Goal: Communication & Community: Answer question/provide support

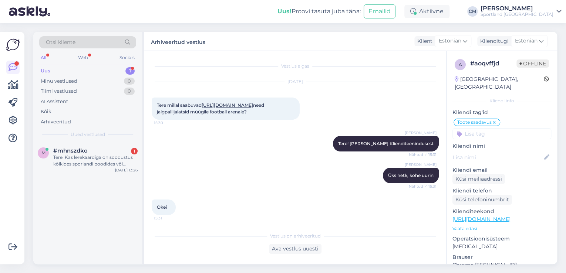
scroll to position [377, 0]
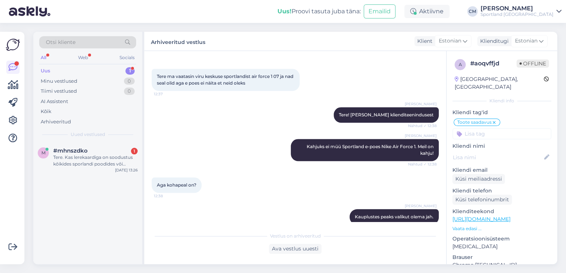
click at [107, 159] on div "Tere. Kas lerekaardiga on soodustus kõikides sporlandi poodides või [PERSON_NAM…" at bounding box center [95, 160] width 84 height 13
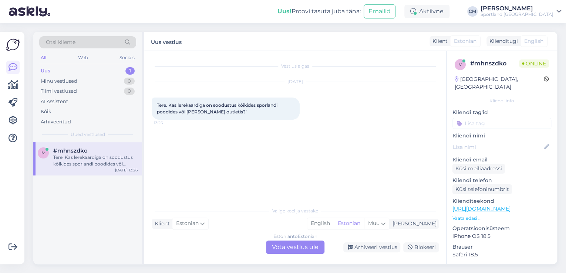
click at [272, 252] on div "Estonian to Estonian Võta vestlus üle" at bounding box center [295, 247] width 58 height 13
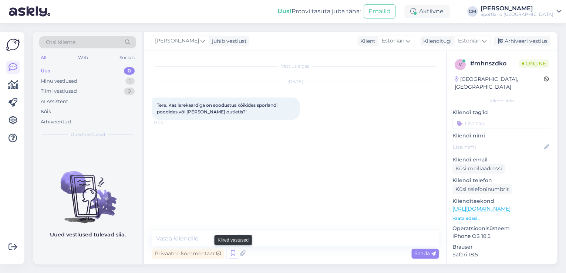
click at [233, 255] on icon at bounding box center [233, 253] width 9 height 11
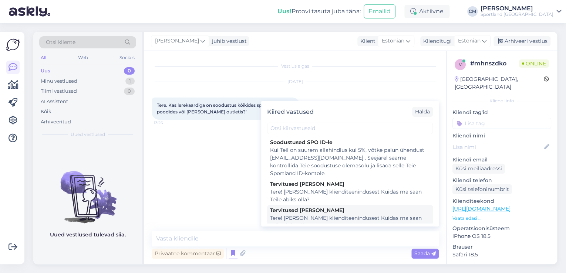
click at [303, 223] on div "Tere! [PERSON_NAME] klienditeenindusest Kuidas ma saan Teile abiks olla?" at bounding box center [350, 223] width 160 height 16
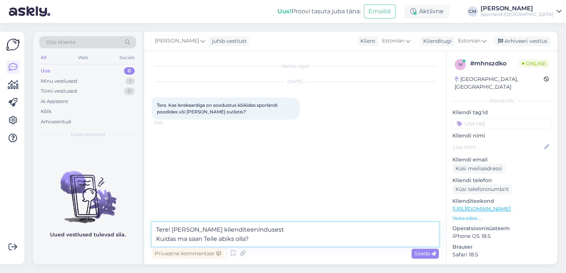
drag, startPoint x: 279, startPoint y: 244, endPoint x: 159, endPoint y: 245, distance: 119.9
click at [159, 245] on textarea "Tere! [PERSON_NAME] klienditeenindusest Kuidas ma saan Teile abiks olla?" at bounding box center [295, 234] width 287 height 24
type textarea "Tere! [PERSON_NAME] klienditeenindusest"
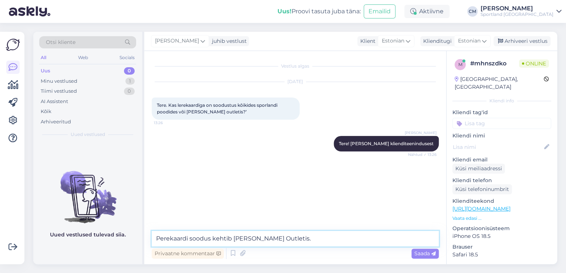
type textarea "Perekaardi soodus kehtib [PERSON_NAME] Outletis."
click at [280, 236] on textarea "Perekaardi soodus kehtib [PERSON_NAME] Outletis." at bounding box center [295, 239] width 287 height 16
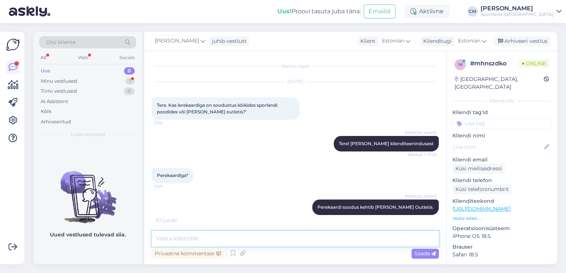
scroll to position [30, 0]
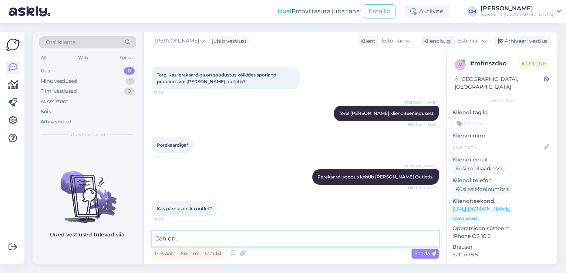
paste textarea "[URL][DOMAIN_NAME]"
click at [178, 239] on textarea "Jah on. [URL][DOMAIN_NAME]" at bounding box center [295, 239] width 287 height 16
type textarea "Jah on: [URL][DOMAIN_NAME]"
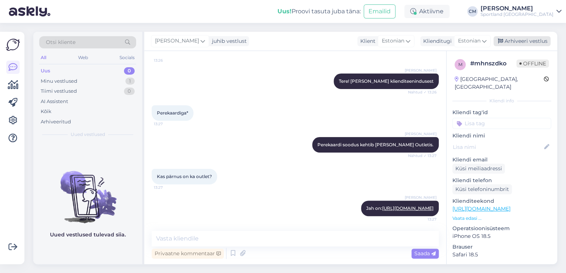
click at [523, 44] on div "Arhiveeri vestlus" at bounding box center [521, 41] width 57 height 10
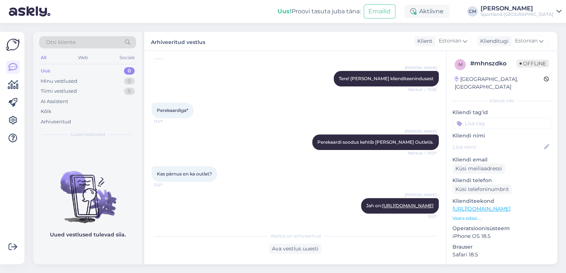
click at [523, 118] on input at bounding box center [501, 123] width 99 height 11
type input "p"
type input "sood"
click at [500, 141] on span "Soodustused" at bounding box center [501, 143] width 29 height 4
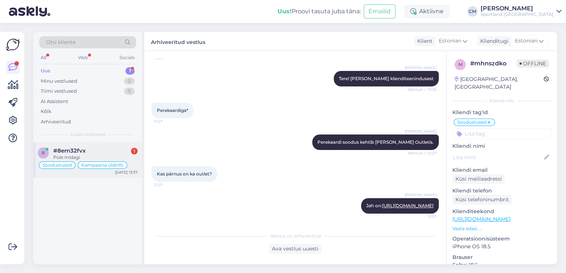
click at [112, 151] on div "#8em32fvx 1" at bounding box center [95, 151] width 84 height 7
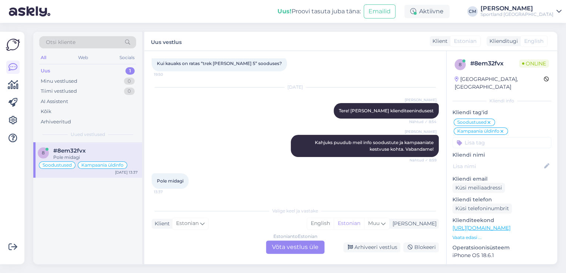
click at [270, 237] on div "Valige [PERSON_NAME] vastake Klient Estonian Mina English Estonian Muu Estonian…" at bounding box center [295, 228] width 287 height 51
click at [279, 249] on div "Estonian to Estonian Võta vestlus üle" at bounding box center [295, 247] width 58 height 13
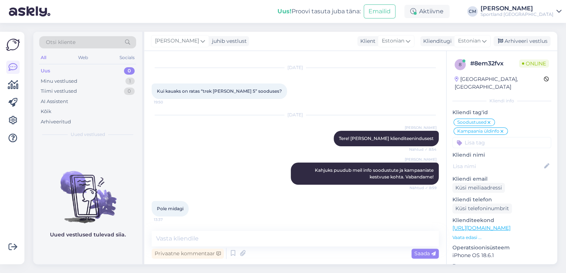
drag, startPoint x: 269, startPoint y: 247, endPoint x: 265, endPoint y: 243, distance: 5.8
click at [269, 247] on div "Privaatne kommentaar Saada" at bounding box center [295, 254] width 287 height 14
click at [265, 243] on textarea at bounding box center [295, 239] width 287 height 16
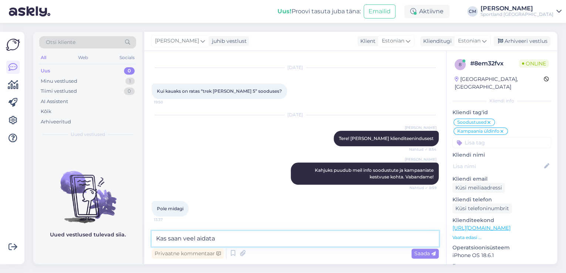
type textarea "Kas saan veel aidata?"
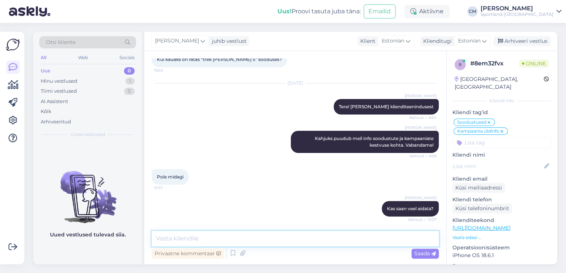
scroll to position [84, 0]
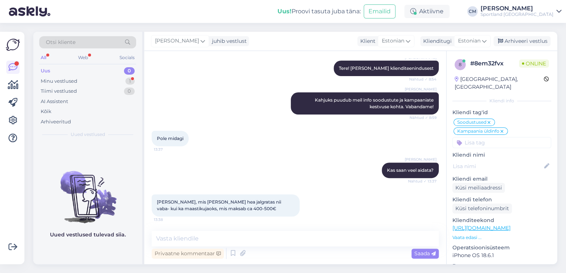
click at [486, 225] on link "[URL][DOMAIN_NAME]" at bounding box center [481, 228] width 58 height 7
click at [195, 229] on div "Vestlus algas [DATE] Kui kauaks on ratas “trek [PERSON_NAME] 5” sooduses? 19:50…" at bounding box center [295, 157] width 302 height 213
click at [190, 237] on textarea at bounding box center [295, 239] width 287 height 16
paste textarea "[URL][DOMAIN_NAME]"
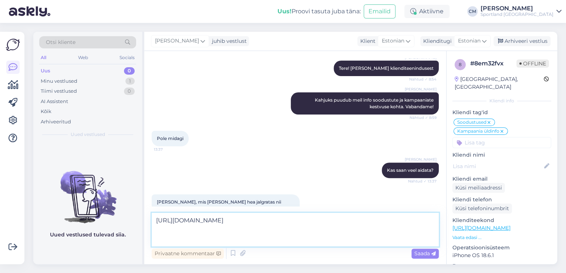
paste textarea "[URL][DOMAIN_NAME]"
type textarea "[URL][DOMAIN_NAME] [URL][DOMAIN_NAME]"
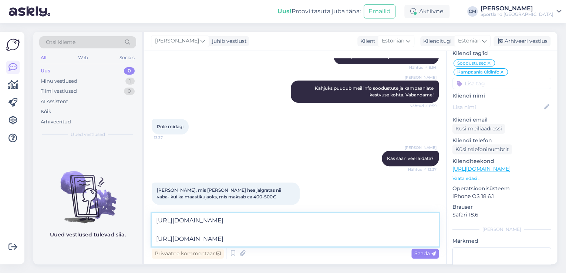
scroll to position [102, 0]
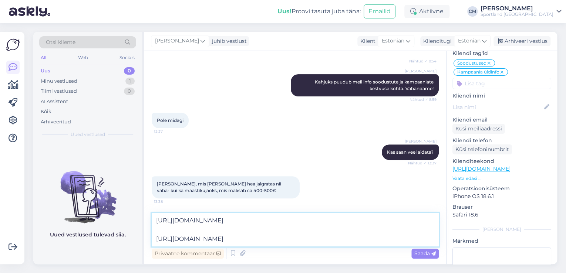
click at [294, 230] on textarea "[URL][DOMAIN_NAME] [URL][DOMAIN_NAME]" at bounding box center [295, 230] width 287 height 34
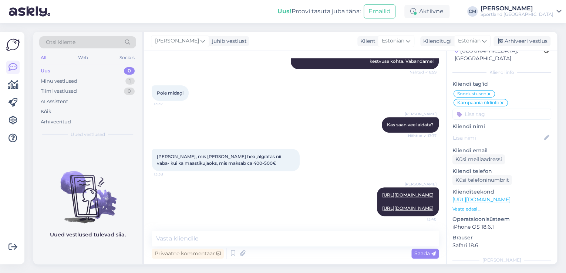
scroll to position [0, 0]
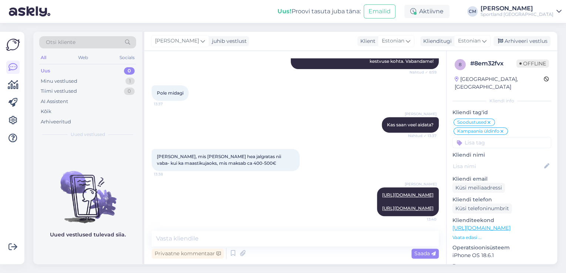
click at [493, 137] on input at bounding box center [501, 142] width 99 height 11
type input "soov"
click at [501, 160] on span "Toote soovitus" at bounding box center [502, 162] width 33 height 4
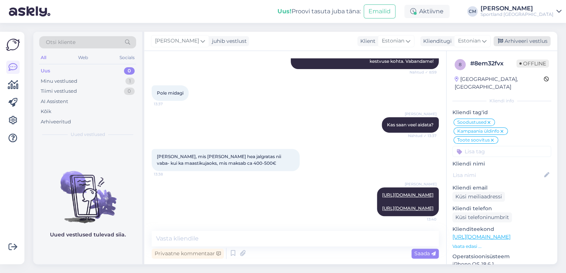
click at [540, 40] on div "Arhiveeri vestlus" at bounding box center [521, 41] width 57 height 10
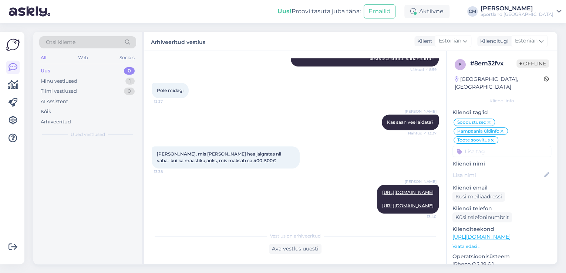
scroll to position [139, 0]
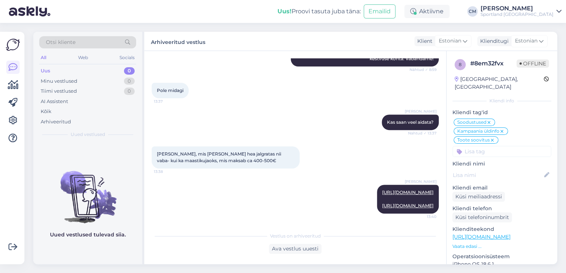
click at [498, 12] on div "Uus! Proovi tasuta [PERSON_NAME]: Emailid Aktiivne [PERSON_NAME] Sportland [GEO…" at bounding box center [283, 11] width 566 height 23
click at [547, 17] on div "Sportland [GEOGRAPHIC_DATA]" at bounding box center [517, 14] width 73 height 6
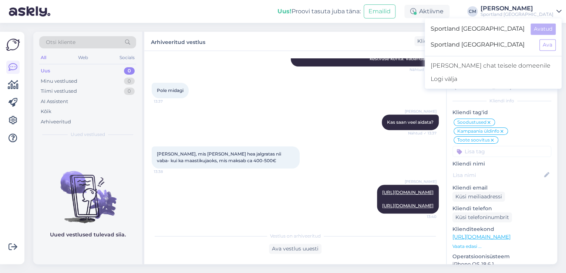
click at [542, 13] on div "Sportland [GEOGRAPHIC_DATA]" at bounding box center [517, 14] width 73 height 6
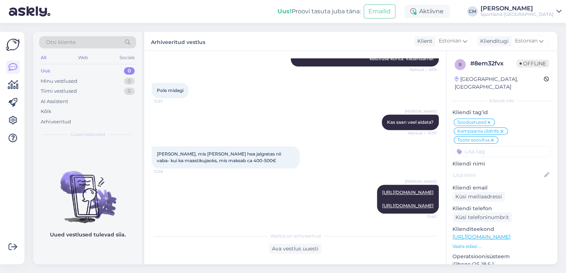
click at [542, 13] on div "Sportland [GEOGRAPHIC_DATA]" at bounding box center [517, 14] width 73 height 6
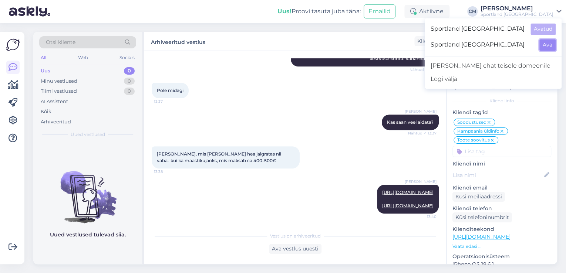
click at [549, 44] on button "Ava" at bounding box center [547, 44] width 16 height 11
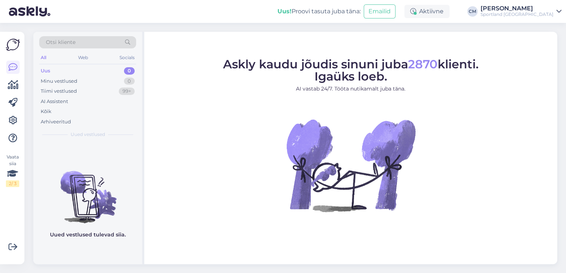
click at [78, 40] on div "Otsi kliente" at bounding box center [87, 42] width 97 height 12
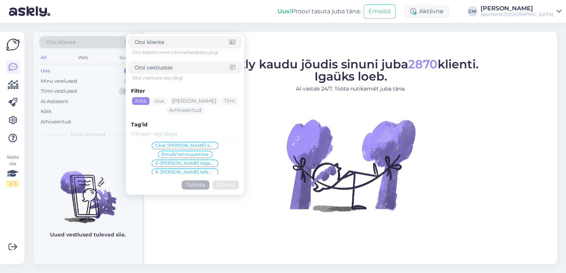
click at [172, 62] on div at bounding box center [185, 68] width 114 height 12
click at [153, 64] on div at bounding box center [185, 68] width 114 height 12
click at [151, 66] on input at bounding box center [182, 68] width 95 height 8
type input "defekt"
click button "Otsing" at bounding box center [225, 185] width 27 height 9
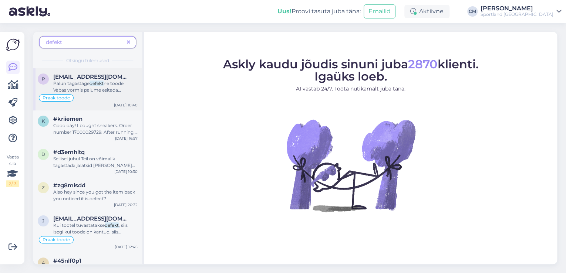
click at [91, 97] on div "Praak toode" at bounding box center [88, 98] width 100 height 9
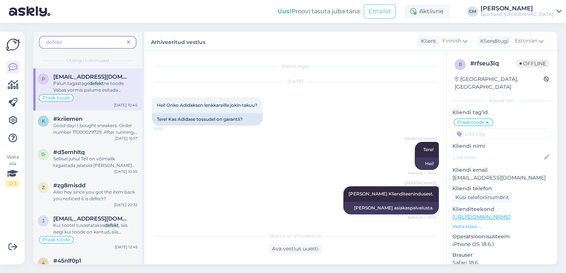
scroll to position [344, 0]
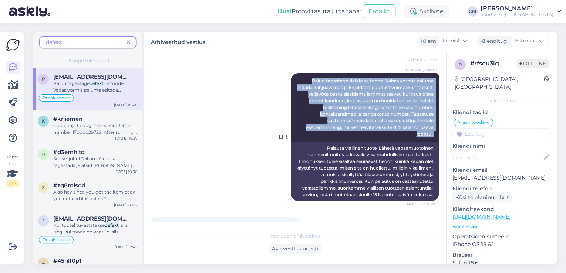
drag, startPoint x: 304, startPoint y: 72, endPoint x: 432, endPoint y: 127, distance: 139.2
click at [432, 127] on div "[PERSON_NAME] [PERSON_NAME] tagastage defektne toode. Vabas vormis palume esita…" at bounding box center [365, 107] width 148 height 69
copy span "Palun tagastage defektne toode. Vabas vormis palume esitada kahjuavaldus ja kir…"
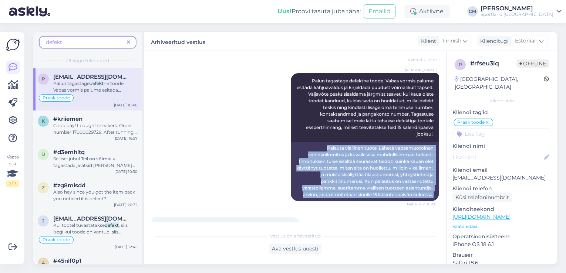
drag, startPoint x: 316, startPoint y: 141, endPoint x: 435, endPoint y: 190, distance: 128.4
click at [435, 190] on div "Vestlus algas [DATE] Hei! Onko Adidaksen lenkkareilla jokin takuu? 10:02 Tere! …" at bounding box center [299, 140] width 294 height 164
copy div "Palauta viallinen tuote. Lähetä vapaamuotoinen vahinkoilmoitus ja kuvaile vika …"
click at [131, 44] on span at bounding box center [128, 42] width 9 height 8
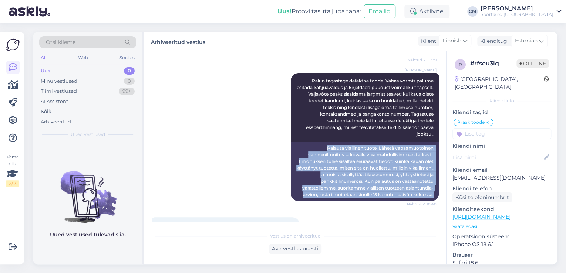
click at [543, 9] on div "[PERSON_NAME]" at bounding box center [517, 9] width 73 height 6
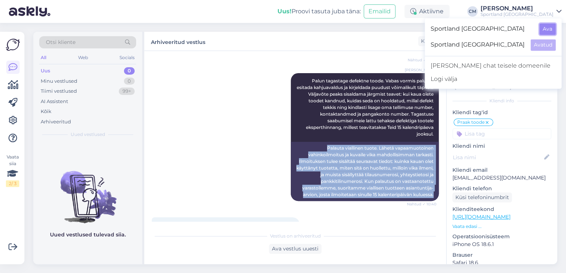
click at [545, 28] on button "Ava" at bounding box center [547, 28] width 16 height 11
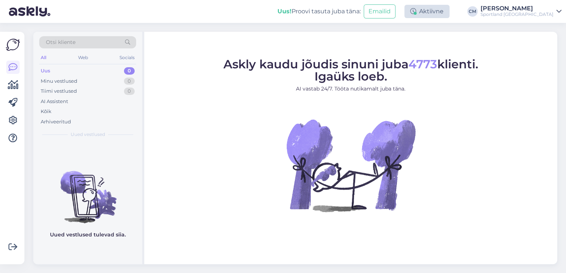
click at [445, 8] on div "Aktiivne" at bounding box center [426, 11] width 45 height 13
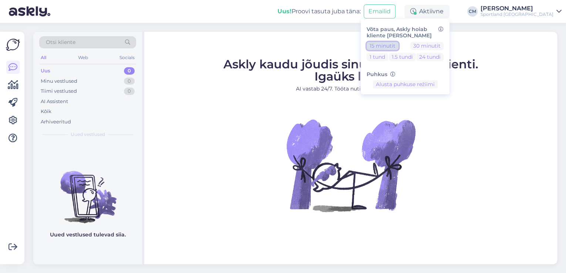
click at [398, 49] on button "15 minutit" at bounding box center [383, 46] width 32 height 8
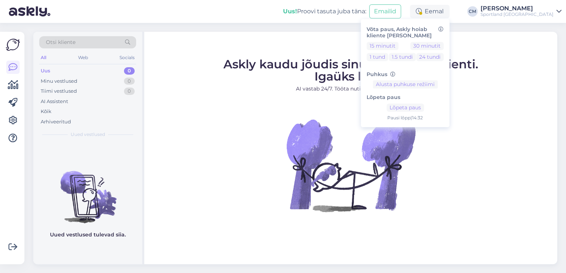
click at [526, 10] on div "[PERSON_NAME]" at bounding box center [517, 9] width 73 height 6
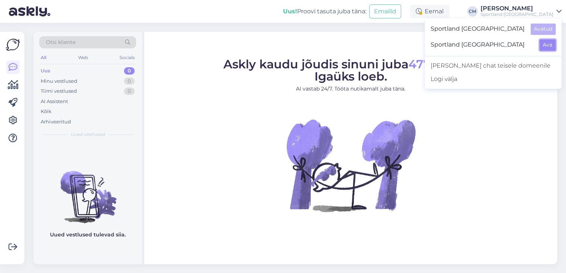
click at [543, 43] on button "Ava" at bounding box center [547, 44] width 16 height 11
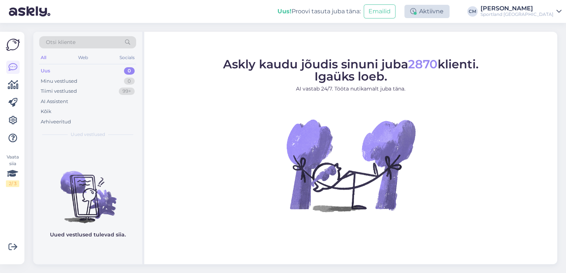
click at [449, 14] on div "Aktiivne" at bounding box center [426, 11] width 45 height 13
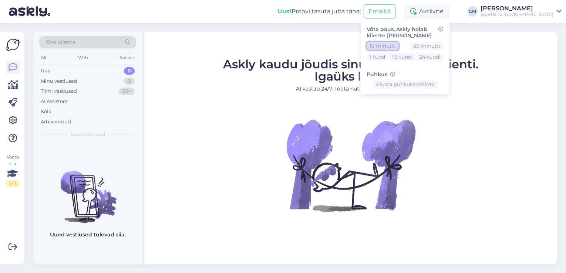
click at [391, 47] on button "15 minutit" at bounding box center [383, 46] width 32 height 8
click at [535, 15] on div "Sportland [GEOGRAPHIC_DATA]" at bounding box center [517, 14] width 73 height 6
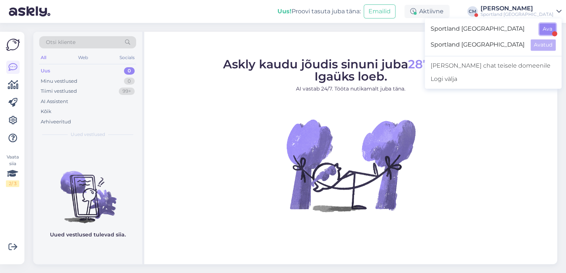
click at [550, 30] on button "Ava" at bounding box center [547, 28] width 16 height 11
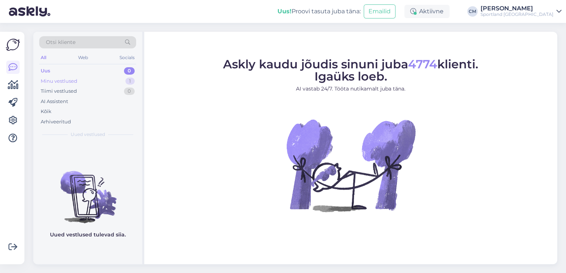
click at [132, 83] on div "1" at bounding box center [129, 81] width 9 height 7
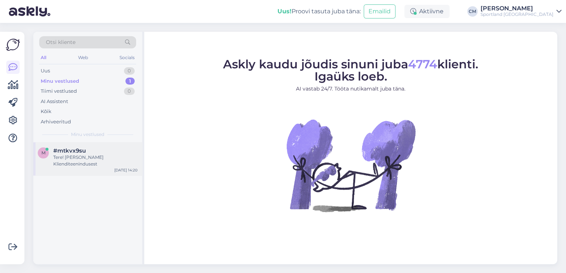
click at [108, 145] on div "m #mtkvx9su Tere! [PERSON_NAME] Klienditeenindusest [DATE] 14:20" at bounding box center [87, 158] width 109 height 33
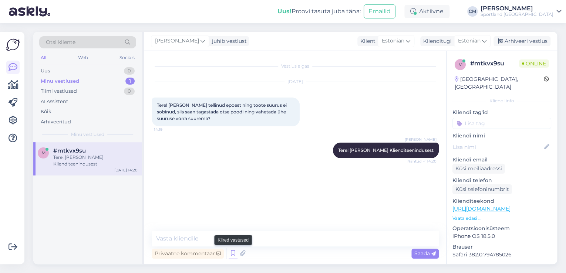
click at [233, 252] on icon at bounding box center [233, 253] width 9 height 11
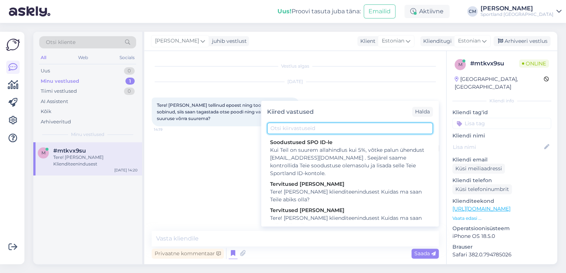
click at [304, 126] on input "text" at bounding box center [350, 128] width 166 height 11
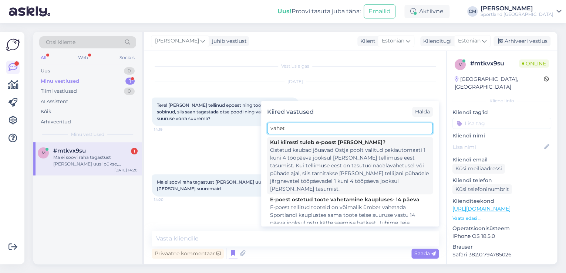
scroll to position [30, 0]
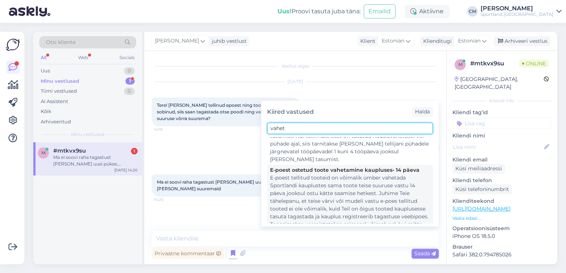
type input "vahet"
click at [296, 174] on div "E-poest tellitud tooteid on võimalik ümber vahetada Sportlandi kauplustes sama …" at bounding box center [350, 205] width 160 height 62
type textarea "E-poest tellitud tooteid on võimalik ümber vahetada Sportlandi kauplustes sama …"
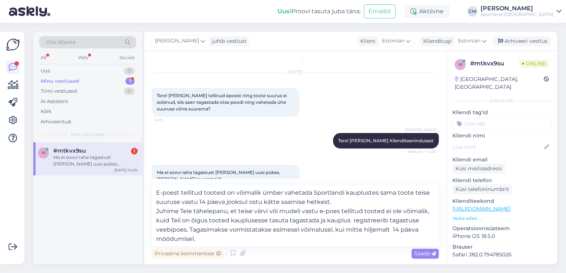
scroll to position [19, 0]
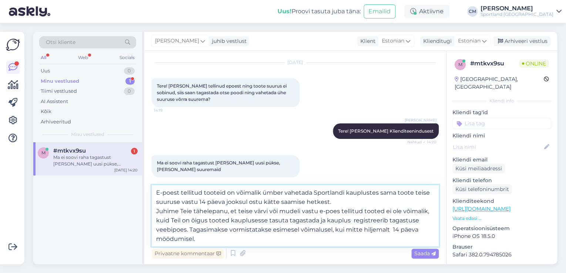
click at [250, 228] on textarea "E-poest tellitud tooteid on võimalik ümber vahetada Sportlandi kauplustes sama …" at bounding box center [295, 215] width 287 height 61
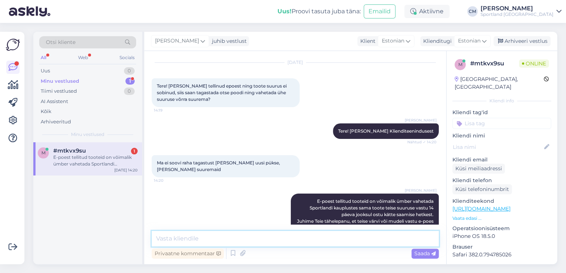
scroll to position [52, 0]
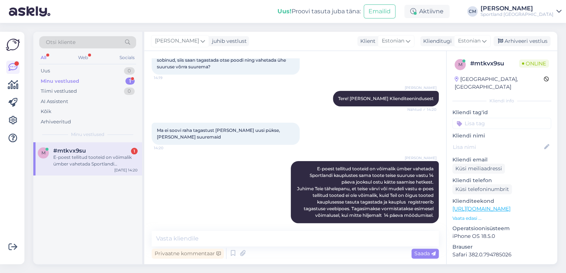
click at [505, 118] on input at bounding box center [501, 123] width 99 height 11
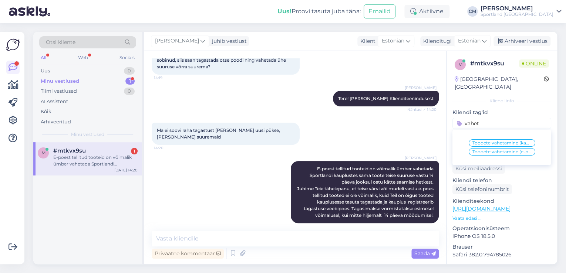
type input "vahet"
click at [503, 150] on span "Toodete vahetamine (e-pood)" at bounding box center [501, 152] width 59 height 4
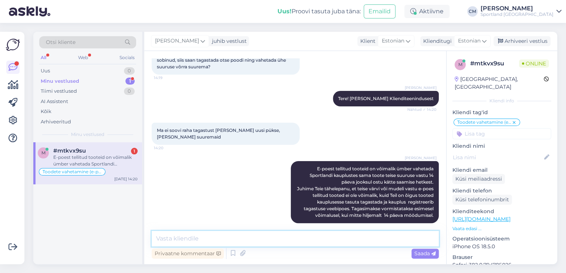
click at [366, 235] on textarea at bounding box center [295, 239] width 287 height 16
type textarea "Kas saan veel aidata?"
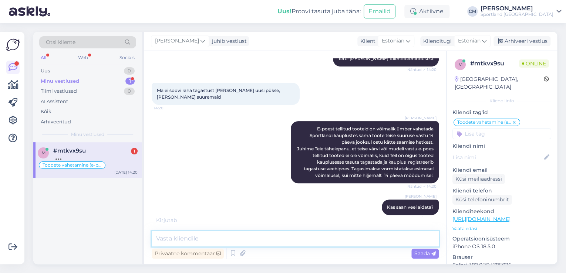
scroll to position [115, 0]
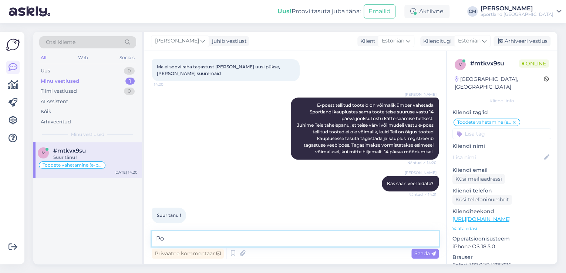
type textarea "P"
type textarea "Küsimuste korral oleme Teie jaoks olemas!"
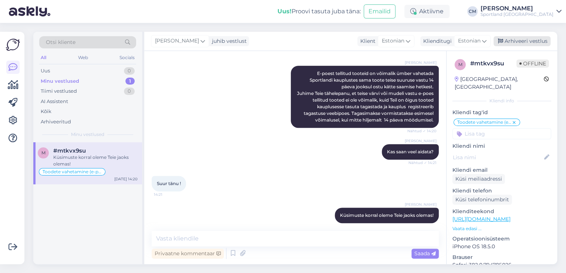
click at [519, 44] on div "Arhiveeri vestlus" at bounding box center [521, 41] width 57 height 10
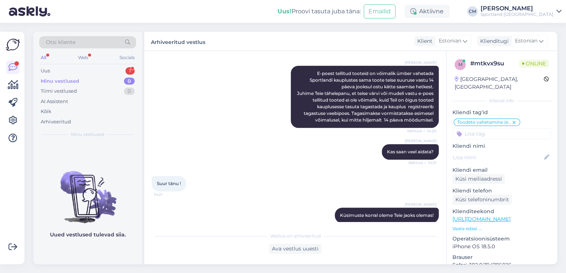
scroll to position [195, 0]
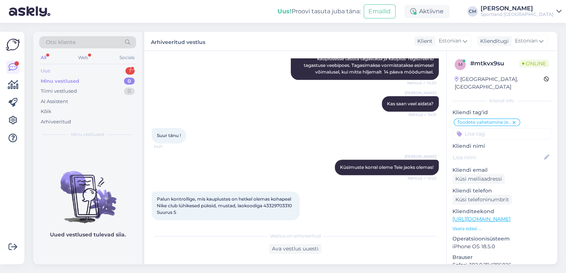
click at [119, 70] on div "Uus 1" at bounding box center [87, 71] width 97 height 10
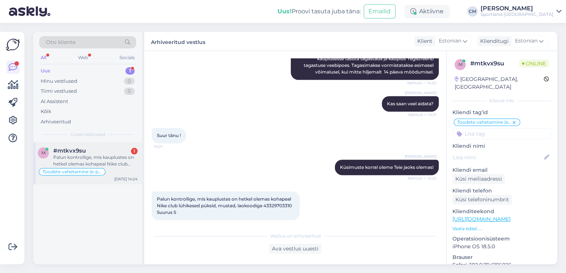
click at [107, 148] on div "#mtkvx9su 1" at bounding box center [95, 151] width 84 height 7
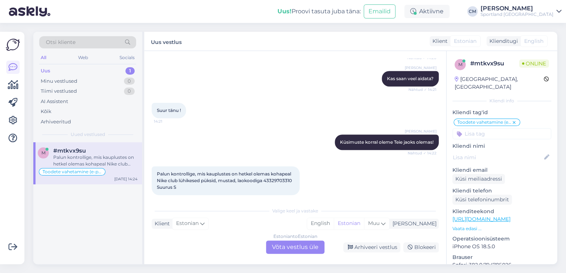
click at [300, 244] on div "Estonian to Estonian Võta vestlus üle" at bounding box center [295, 247] width 58 height 13
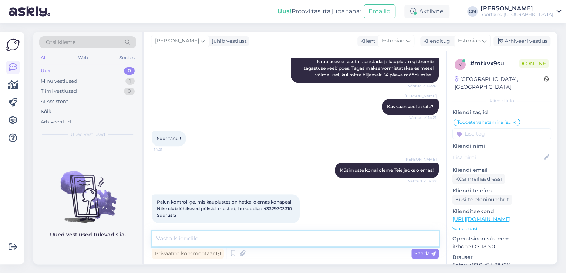
click at [269, 243] on textarea at bounding box center [295, 239] width 287 height 16
type textarea "K"
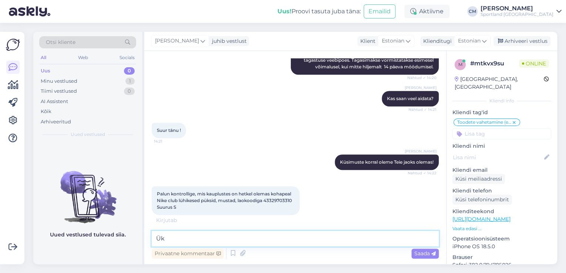
type textarea "Ü"
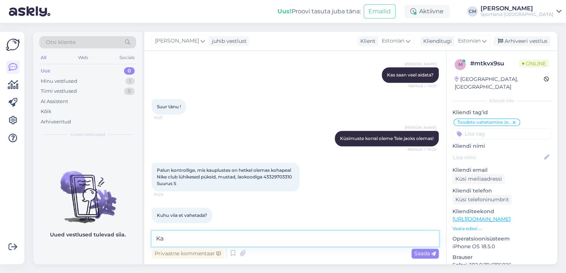
type textarea "K"
type textarea "Üks hetk palun"
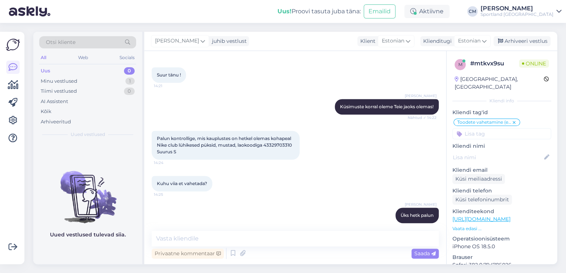
click at [287, 137] on span "Palun kontrollige, mis kauplustes on hetkel olemas kohapeal Nike club lühikesed…" at bounding box center [225, 145] width 136 height 19
copy span "43329703310"
click at [218, 136] on span "Palun kontrollige, mis kauplustes on hetkel olemas kohapeal Nike club lühikesed…" at bounding box center [225, 145] width 136 height 19
click at [258, 239] on textarea at bounding box center [295, 239] width 287 height 16
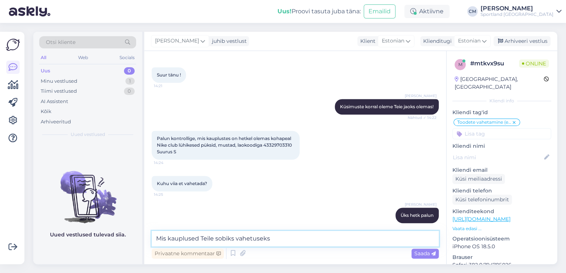
type textarea "Mis kauplused Teile sobiks vahetuseks?"
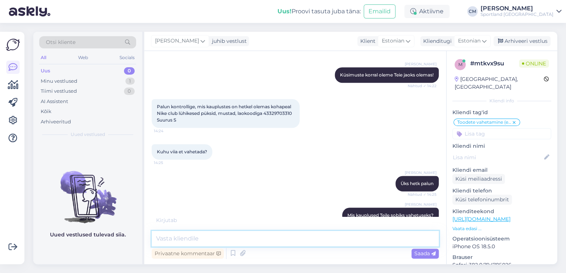
scroll to position [320, 0]
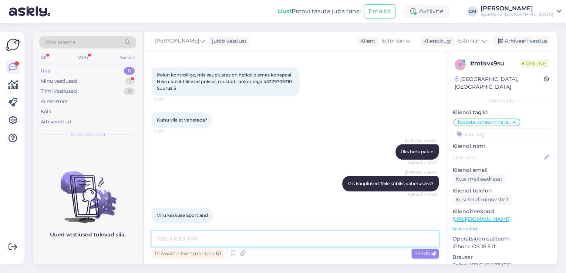
click at [308, 239] on textarea at bounding box center [295, 239] width 287 height 16
click at [169, 239] on textarea "Jah Virus näitab S suurust saadaval." at bounding box center [295, 239] width 287 height 16
type textarea "Jah, Virus näitab S suurust saadaval."
click at [282, 242] on textarea "Jah, Virus näitab S suurust saadaval." at bounding box center [295, 239] width 287 height 16
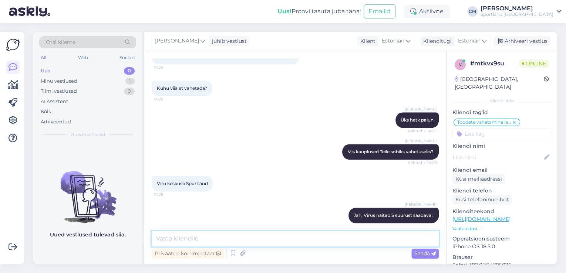
scroll to position [383, 0]
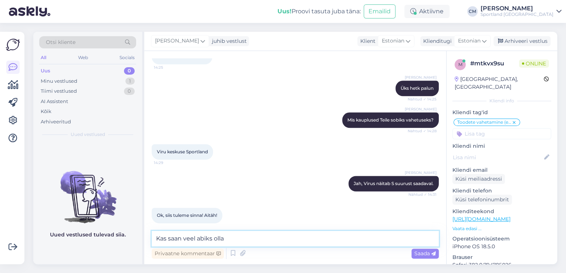
type textarea "Kas saan veel abiks olla?"
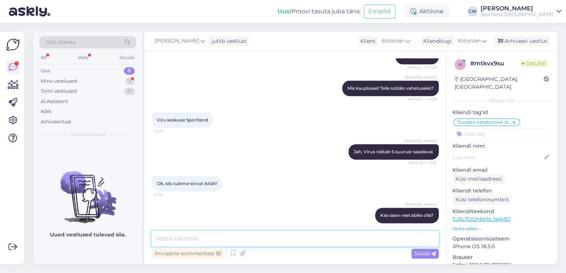
scroll to position [447, 0]
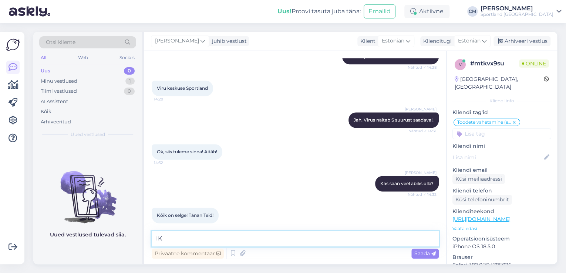
type textarea "I"
type textarea "Ilusat päeva jätku!"
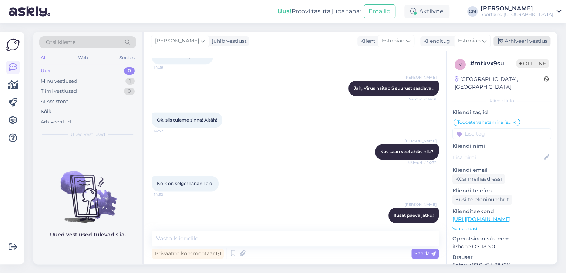
click at [516, 42] on div "Arhiveeri vestlus" at bounding box center [521, 41] width 57 height 10
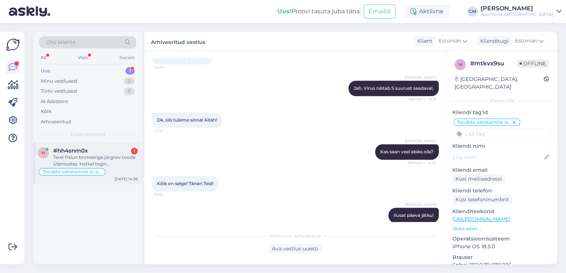
click at [90, 158] on div "Tere! Palun broneerige järgnev toode Ülemustes. Hetkel tegin [GEOGRAPHIC_DATA] …" at bounding box center [95, 160] width 84 height 13
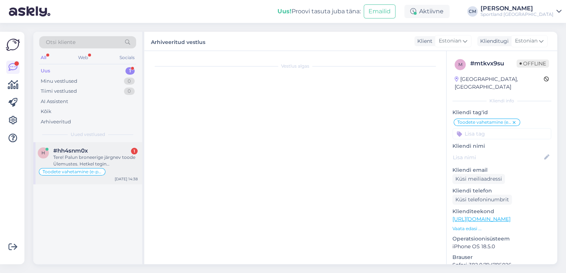
scroll to position [487, 0]
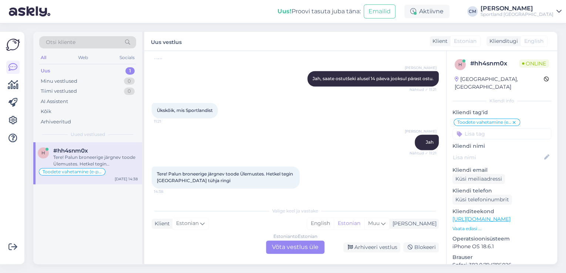
click at [285, 244] on div "Estonian to Estonian Võta vestlus üle" at bounding box center [295, 247] width 58 height 13
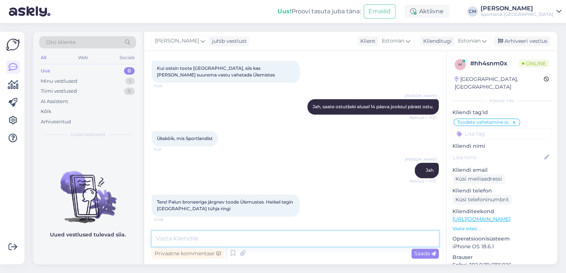
click at [231, 242] on textarea at bounding box center [295, 239] width 287 height 16
type textarea "Tere!"
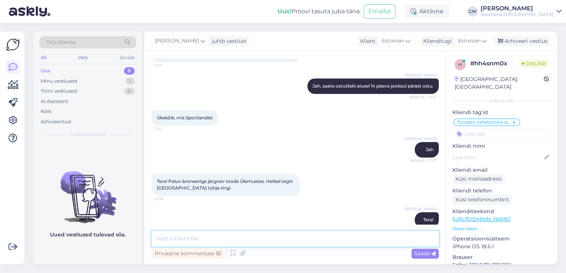
scroll to position [491, 0]
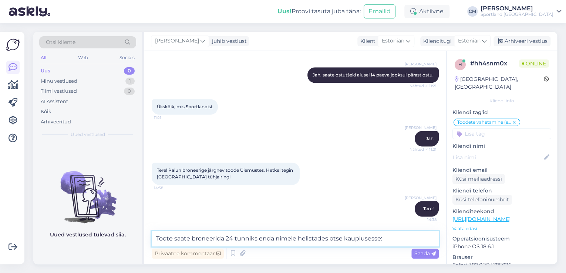
paste textarea "[URL][DOMAIN_NAME]"
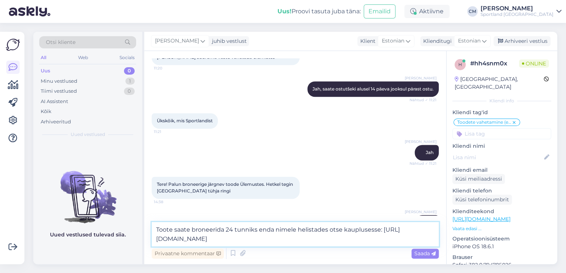
scroll to position [499, 0]
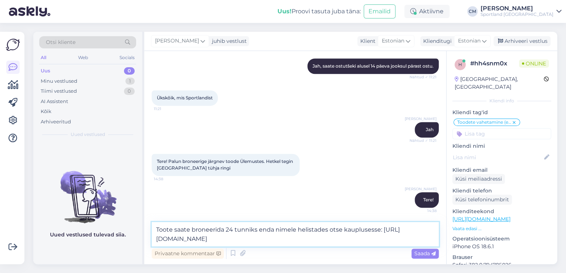
click at [159, 229] on textarea "Toote saate broneerida 24 tunniks enda nimele helistades otse kauplusesse: [URL…" at bounding box center [295, 234] width 287 height 24
type textarea "Vajaliku toote saate soovi korral saate broneerida 24 tunniks enda nimele helis…"
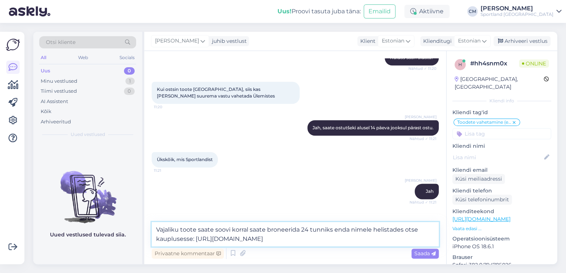
scroll to position [411, 0]
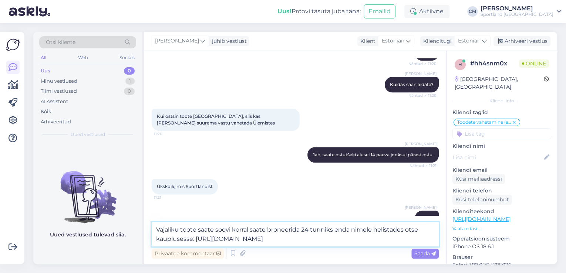
click at [365, 237] on textarea "Vajaliku toote saate soovi korral saate broneerida 24 tunniks enda nimele helis…" at bounding box center [295, 234] width 287 height 24
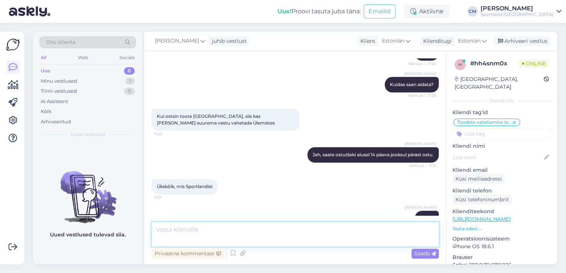
scroll to position [536, 0]
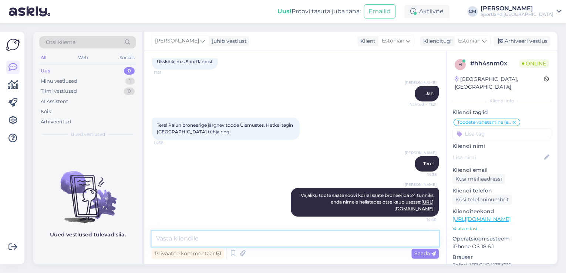
type textarea "E"
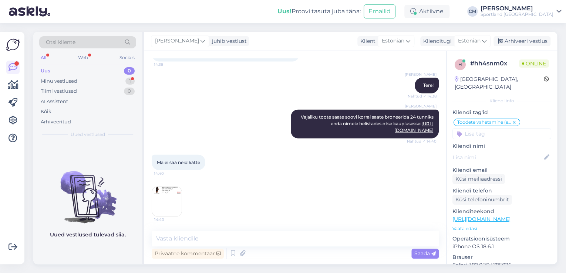
click at [167, 205] on img at bounding box center [167, 202] width 30 height 30
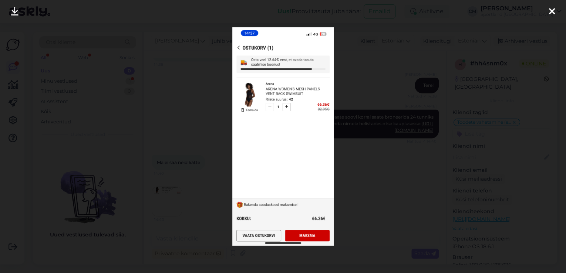
click at [203, 155] on div at bounding box center [283, 136] width 566 height 273
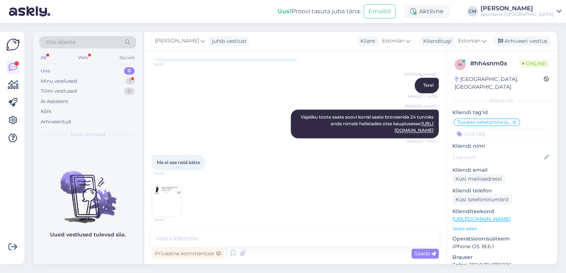
scroll to position [646, 0]
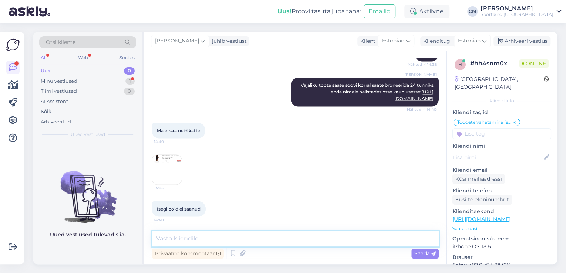
click at [193, 235] on textarea at bounding box center [295, 239] width 287 height 16
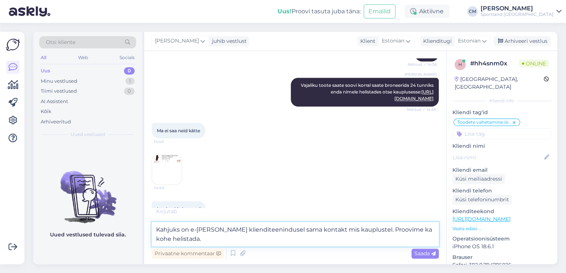
scroll to position [687, 0]
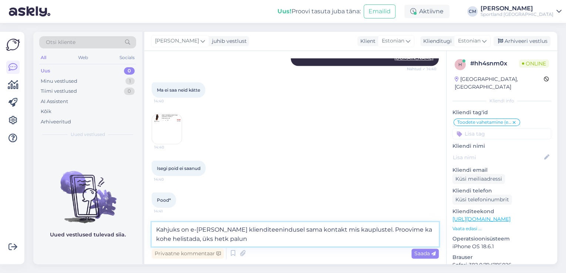
type textarea "Kahjuks on e-[PERSON_NAME] klienditeenindusel sama kontakt mis kauplustel. Proo…"
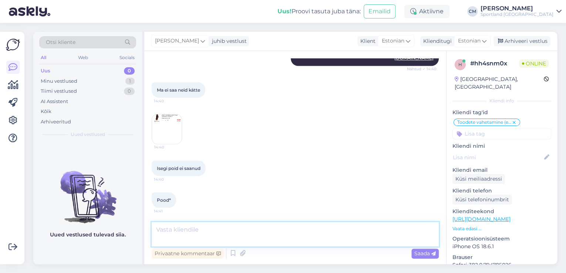
scroll to position [716, 0]
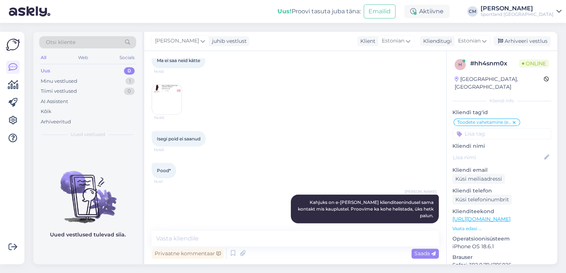
click at [163, 105] on img at bounding box center [167, 100] width 30 height 30
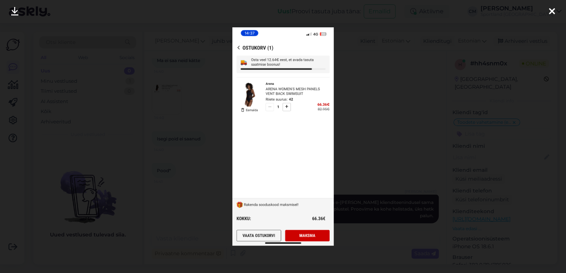
click at [208, 102] on div at bounding box center [283, 136] width 566 height 273
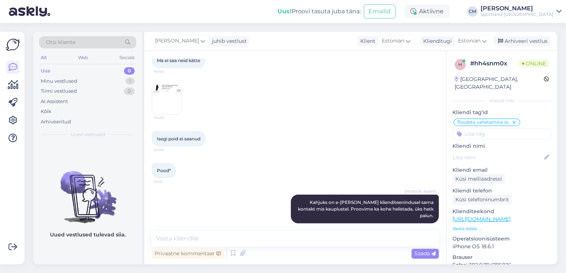
click at [511, 216] on link "[URL][DOMAIN_NAME]" at bounding box center [481, 219] width 58 height 7
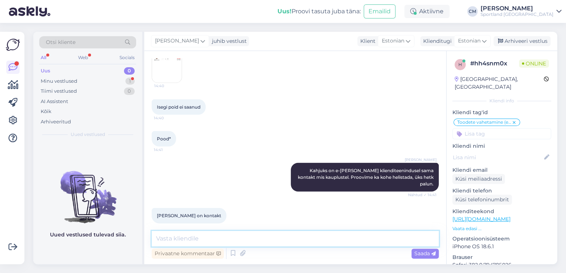
click at [193, 237] on textarea at bounding box center [295, 239] width 287 height 16
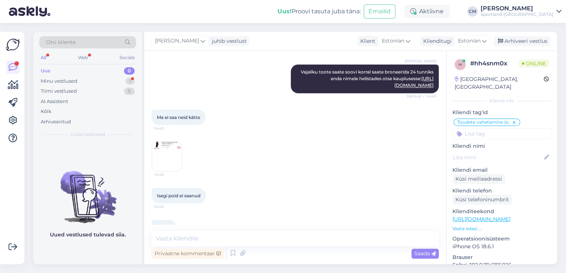
click at [173, 151] on img at bounding box center [167, 157] width 30 height 30
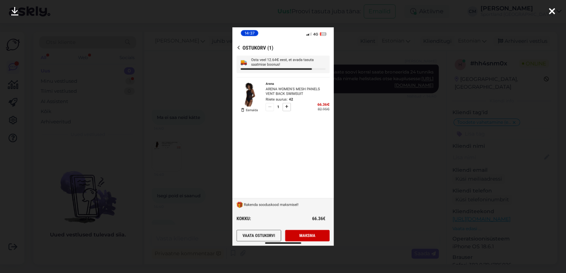
click at [189, 109] on div at bounding box center [283, 136] width 566 height 273
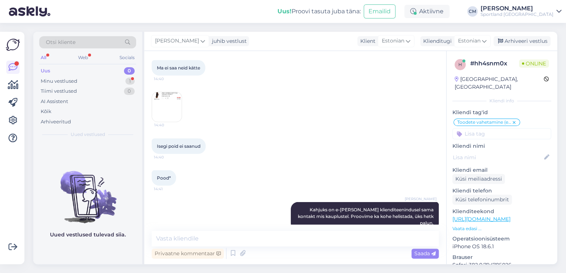
scroll to position [748, 0]
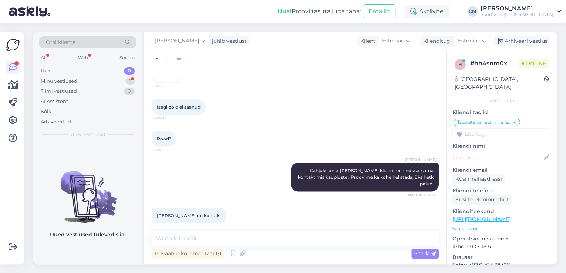
click at [195, 228] on div "Vestlus algas [DATE] Tere hommikust 9:06 [PERSON_NAME] Tere! [PERSON_NAME] klie…" at bounding box center [295, 157] width 302 height 213
click at [183, 237] on textarea at bounding box center [295, 239] width 287 height 16
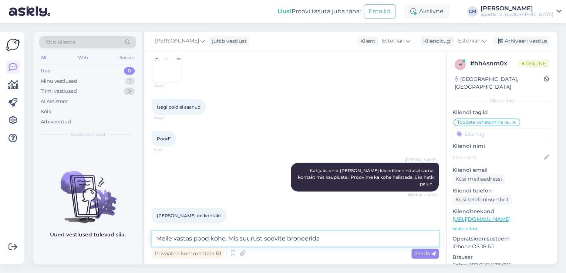
type textarea "Meile vastas pood kohe. Mis suurust soovite broneerida?"
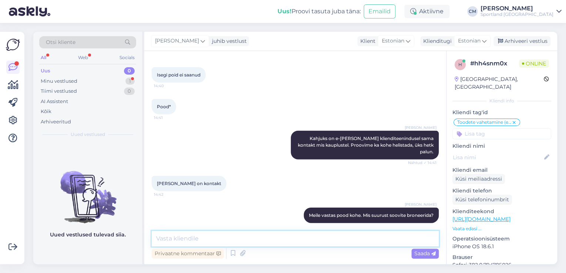
scroll to position [812, 0]
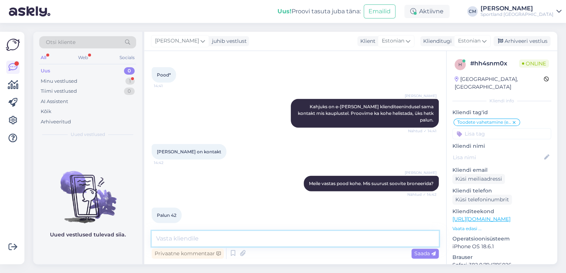
click at [179, 236] on textarea at bounding box center [295, 239] width 287 height 16
type textarea "Toode on broneeritud Ülemsite kaupluses Teie nimele."
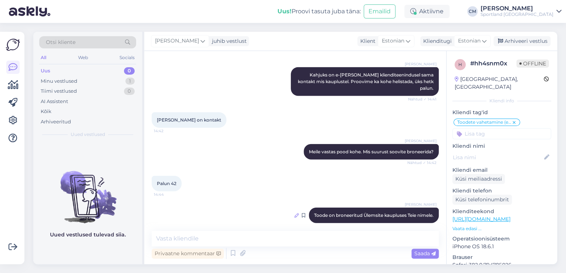
click at [294, 213] on icon at bounding box center [296, 215] width 4 height 4
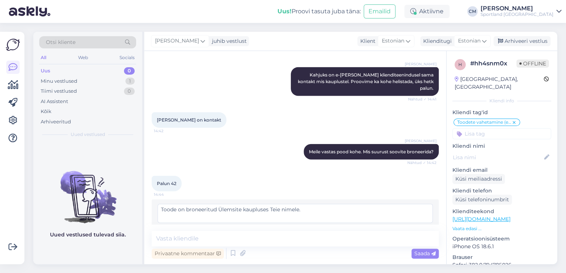
click at [237, 204] on textarea "Toode on broneeritud Ülemsite kaupluses Teie nimele." at bounding box center [295, 213] width 275 height 19
type textarea "Toode on broneeritud Ülemiste kaupluses Teie nimele."
click at [414, 228] on span "Muuda" at bounding box center [417, 231] width 26 height 7
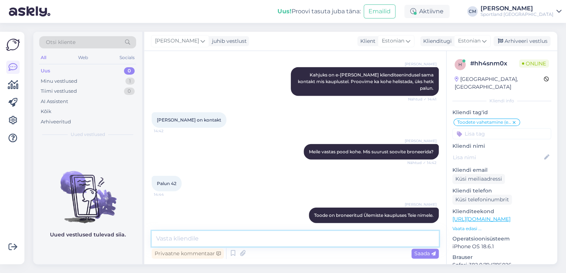
click at [328, 242] on textarea at bounding box center [295, 239] width 287 height 16
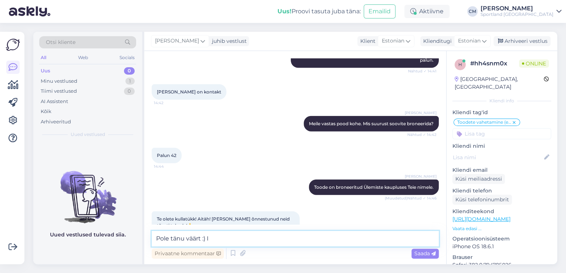
scroll to position [882, 0]
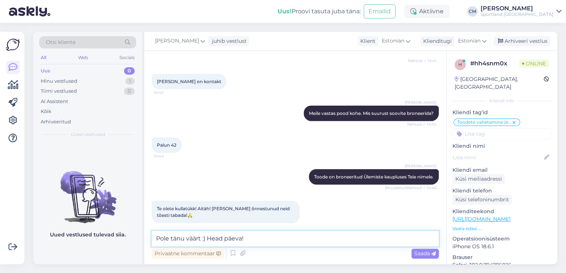
type textarea "Pole tänu väärt :) Head päeva!"
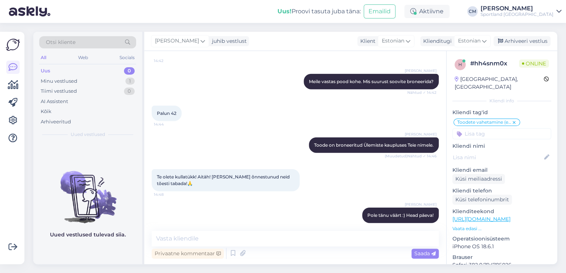
drag, startPoint x: 522, startPoint y: 134, endPoint x: 509, endPoint y: 126, distance: 15.4
click at [518, 130] on div "h # hh4snm0x Online [GEOGRAPHIC_DATA], [GEOGRAPHIC_DATA] Kliendi info Kliendi t…" at bounding box center [502, 213] width 111 height 324
click at [509, 128] on input at bounding box center [501, 133] width 99 height 11
type input "bro"
click at [499, 151] on span "Toodete broneerimine kaupluses" at bounding box center [501, 153] width 59 height 4
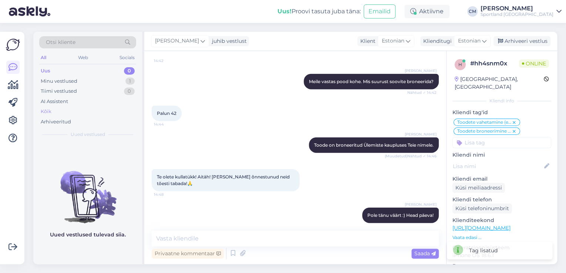
click at [60, 111] on div "Kõik" at bounding box center [87, 112] width 97 height 10
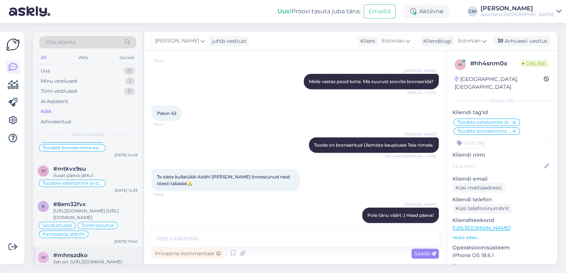
scroll to position [89, 0]
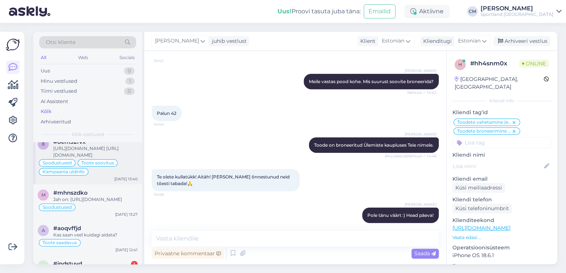
click at [116, 173] on div "Soodustused Toote soovitus Kampaania üldinfo" at bounding box center [88, 168] width 100 height 18
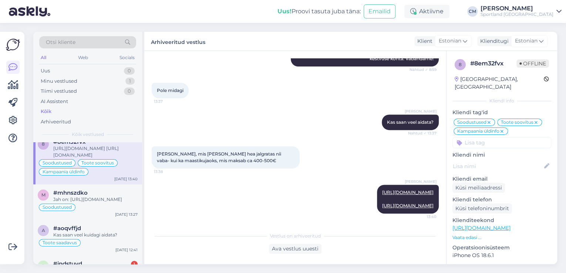
scroll to position [139, 0]
click at [116, 202] on div "Jah on: [URL][DOMAIN_NAME]" at bounding box center [95, 199] width 84 height 7
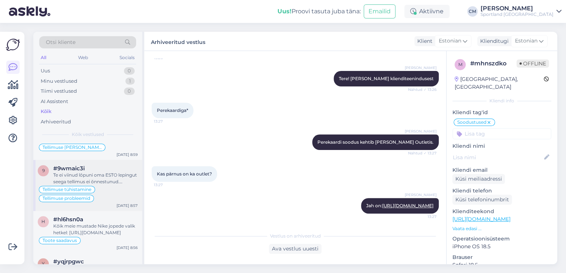
scroll to position [385, 0]
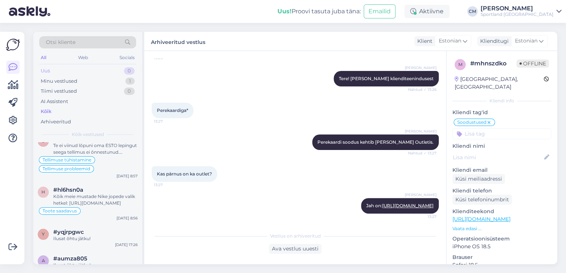
click at [105, 73] on div "Uus 0" at bounding box center [87, 71] width 97 height 10
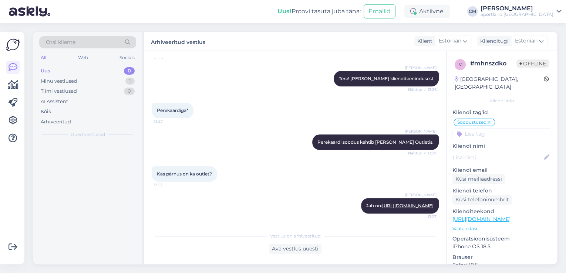
scroll to position [0, 0]
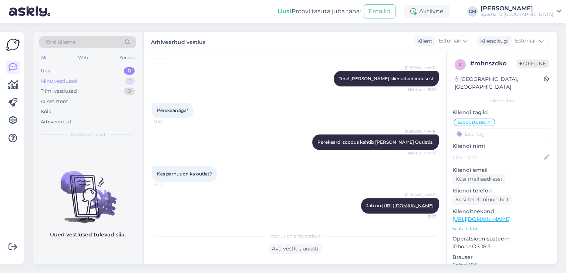
click at [103, 80] on div "Minu vestlused 1" at bounding box center [87, 81] width 97 height 10
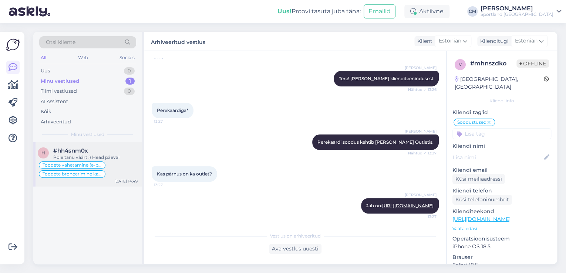
click at [88, 164] on span "Toodete vahetamine (e-pood)" at bounding box center [72, 165] width 59 height 4
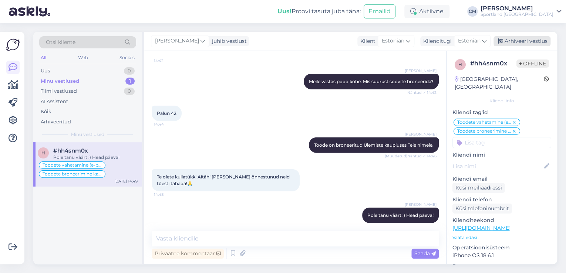
click at [519, 38] on div "Arhiveeri vestlus" at bounding box center [521, 41] width 57 height 10
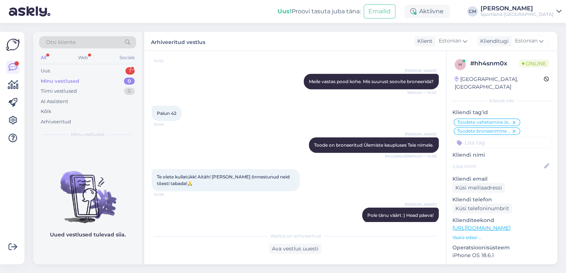
scroll to position [948, 0]
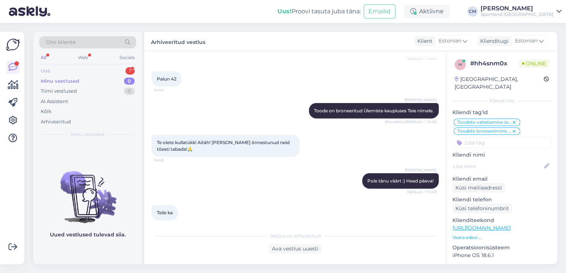
click at [117, 68] on div "Uus 1" at bounding box center [87, 71] width 97 height 10
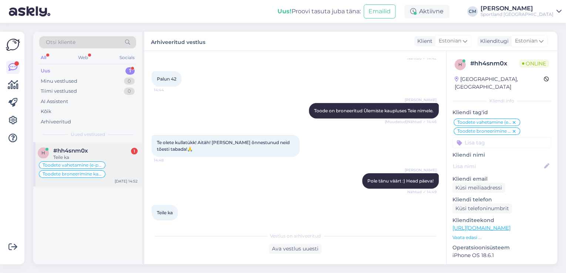
click at [90, 151] on div "#hh4snm0x 1" at bounding box center [95, 151] width 84 height 7
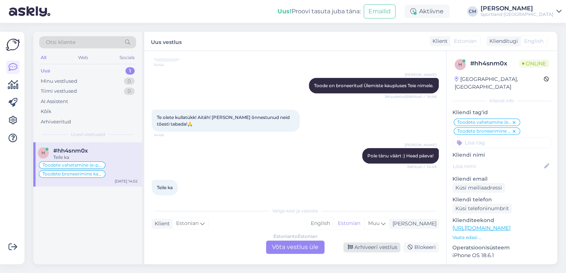
click at [376, 250] on div "Arhiveeri vestlus" at bounding box center [371, 248] width 57 height 10
